Goal: Information Seeking & Learning: Learn about a topic

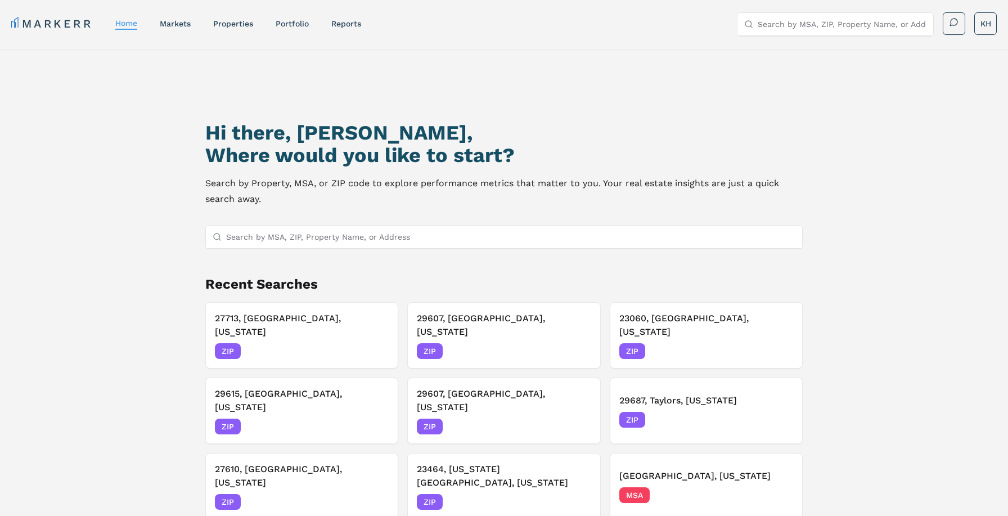
click at [389, 233] on input "Search by MSA, ZIP, Property Name, or Address" at bounding box center [510, 237] width 569 height 23
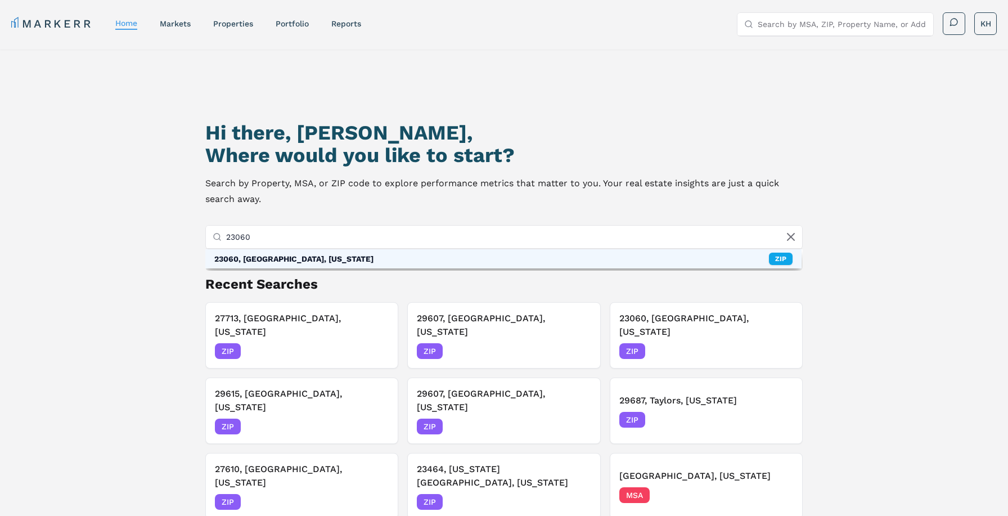
type input "23060"
click at [284, 263] on div "23060, [GEOGRAPHIC_DATA], [US_STATE]" at bounding box center [293, 258] width 159 height 11
